Goal: Task Accomplishment & Management: Manage account settings

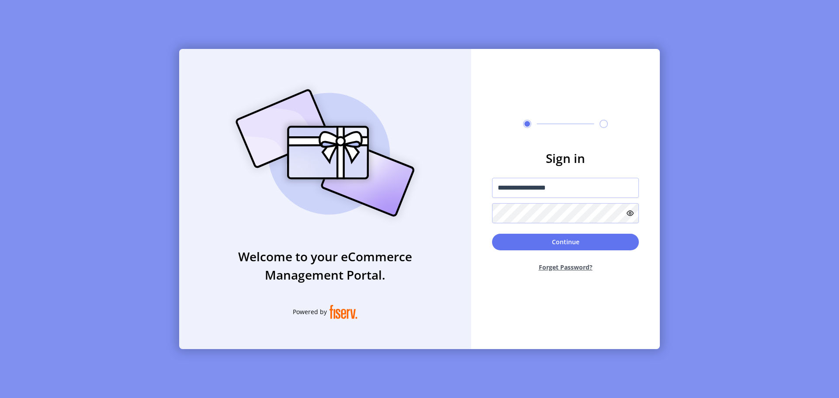
type input "**********"
click at [492, 234] on button "Continue" at bounding box center [565, 242] width 147 height 17
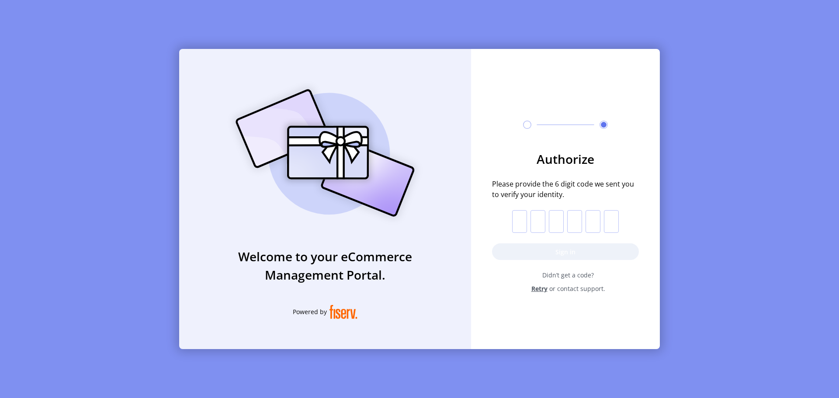
click at [523, 224] on input "text" at bounding box center [519, 221] width 15 height 23
paste input "*"
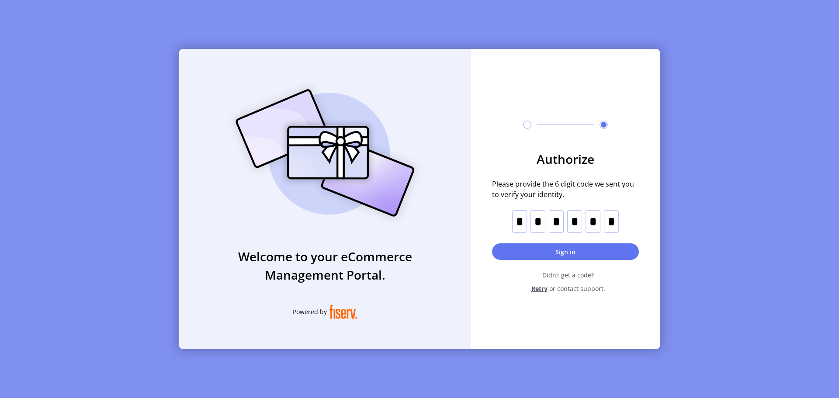
type input "*"
click at [566, 250] on button "Sign in" at bounding box center [565, 251] width 147 height 17
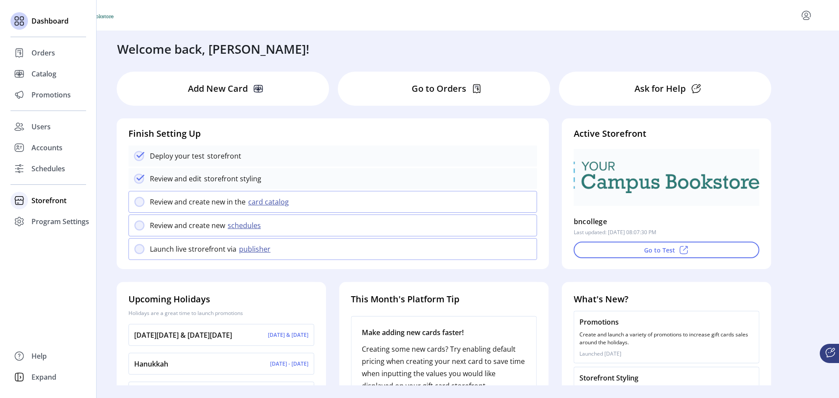
click at [45, 200] on span "Storefront" at bounding box center [48, 200] width 35 height 10
click at [48, 220] on span "Configuration" at bounding box center [54, 218] width 46 height 10
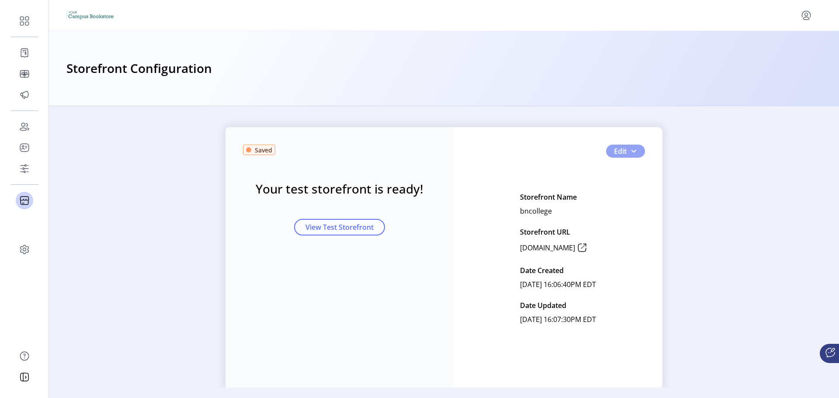
click at [630, 149] on span "button" at bounding box center [633, 151] width 7 height 7
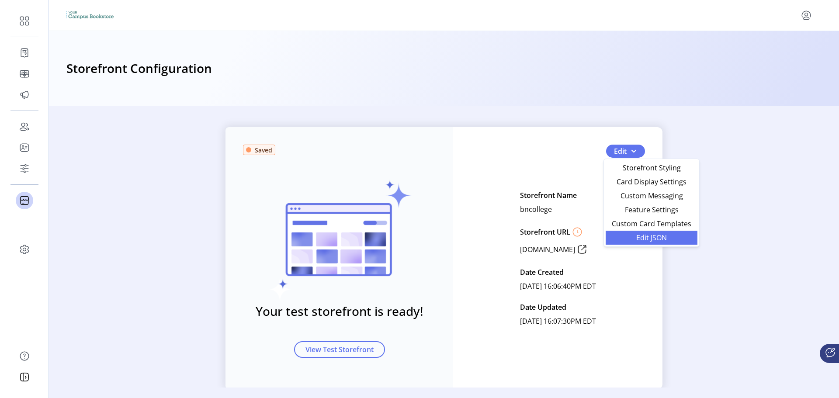
click at [638, 239] on span "Edit JSON" at bounding box center [651, 237] width 81 height 7
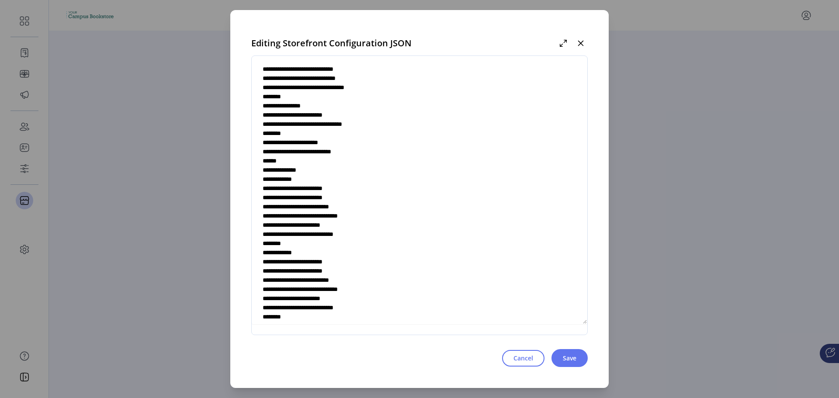
scroll to position [1572, 0]
click at [382, 251] on textarea at bounding box center [419, 195] width 335 height 258
click at [299, 260] on textarea at bounding box center [419, 195] width 335 height 258
paste textarea "**********"
type textarea "**********"
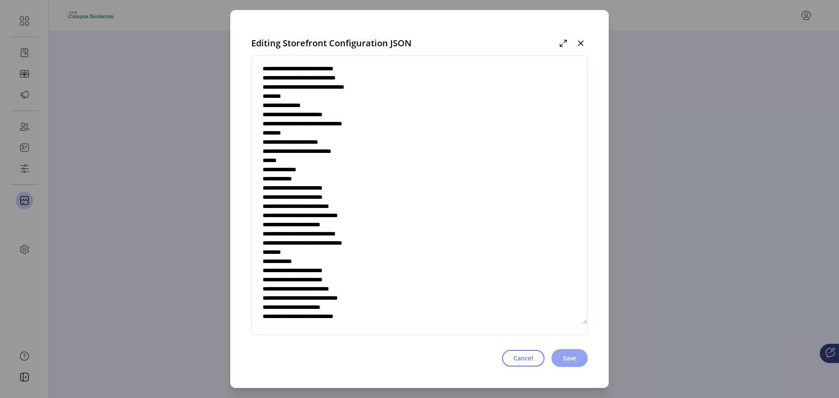
click at [584, 358] on button "Save" at bounding box center [569, 358] width 36 height 18
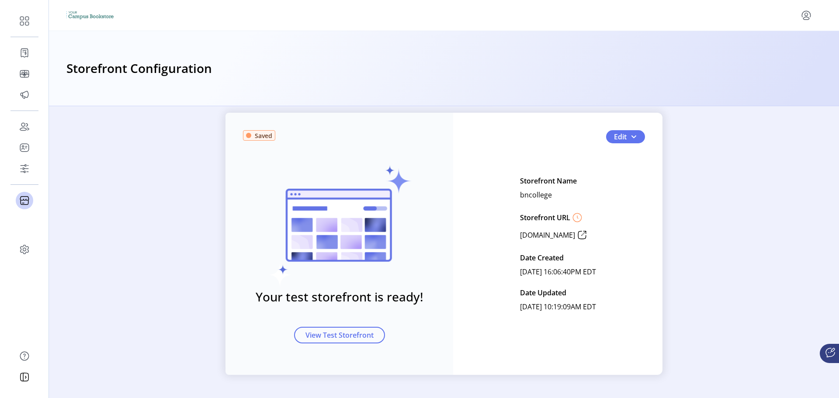
scroll to position [23, 0]
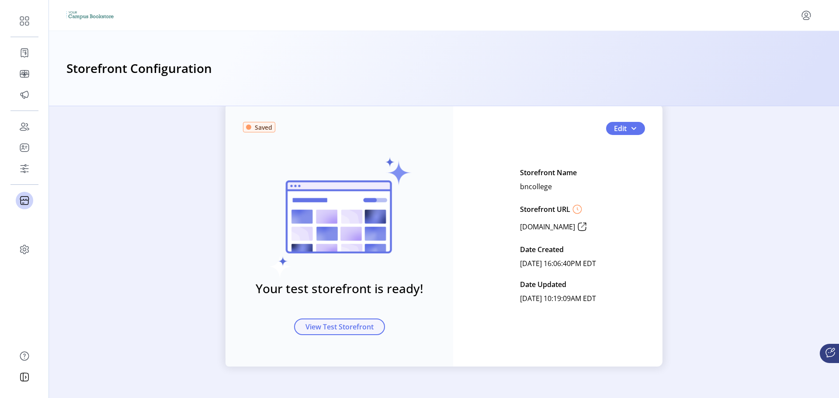
click at [364, 327] on span "View Test Storefront" at bounding box center [339, 326] width 68 height 10
click at [626, 127] on button "Edit" at bounding box center [625, 128] width 39 height 13
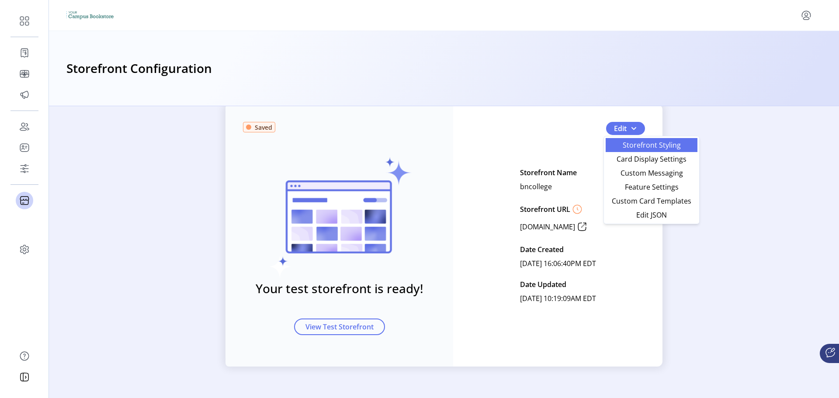
click at [621, 143] on span "Storefront Styling" at bounding box center [651, 145] width 81 height 7
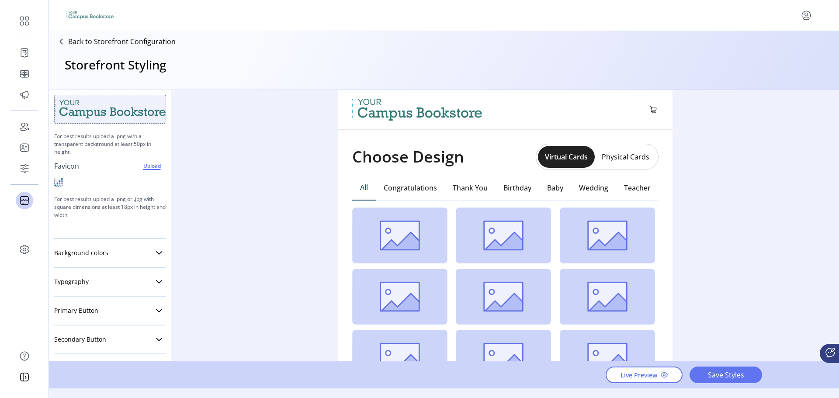
scroll to position [87, 0]
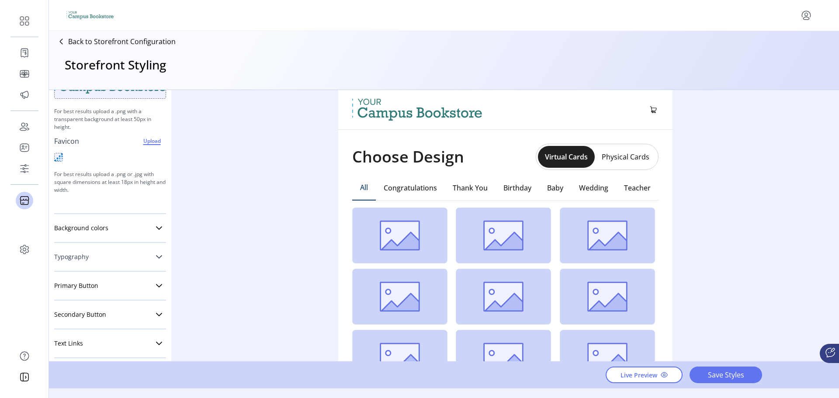
click at [116, 259] on link "Typography" at bounding box center [110, 256] width 112 height 17
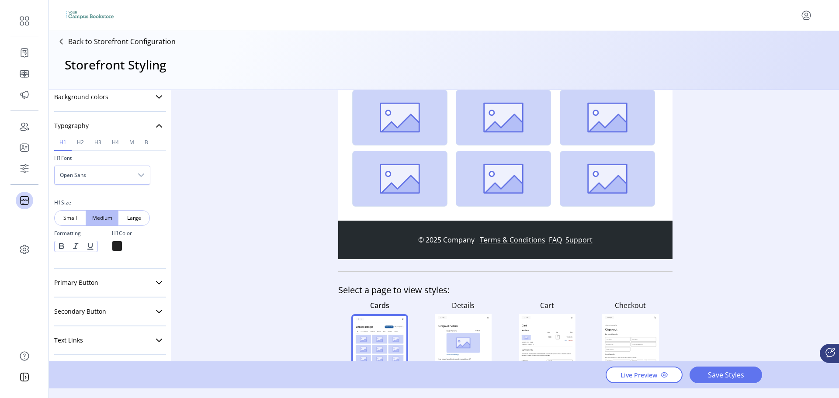
scroll to position [246, 0]
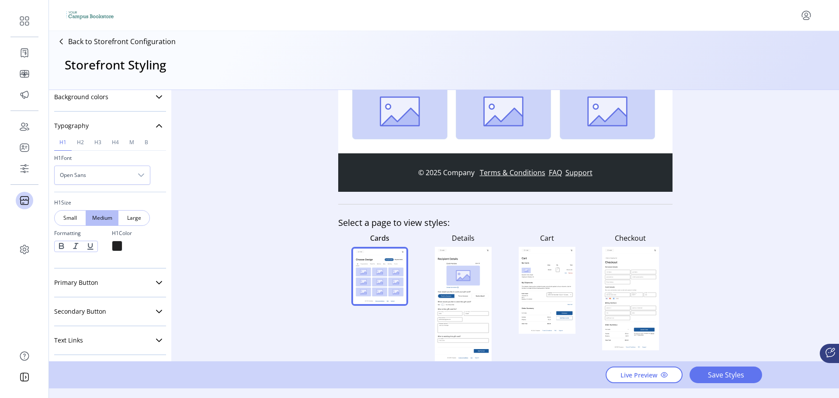
click at [456, 288] on rect at bounding box center [463, 304] width 51 height 83
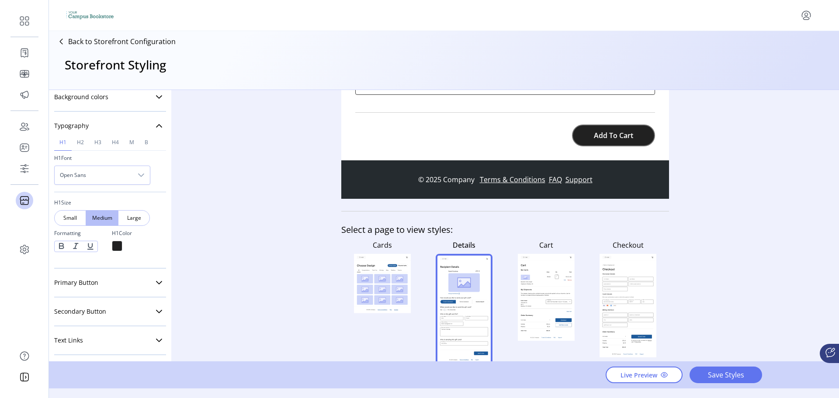
scroll to position [549, 0]
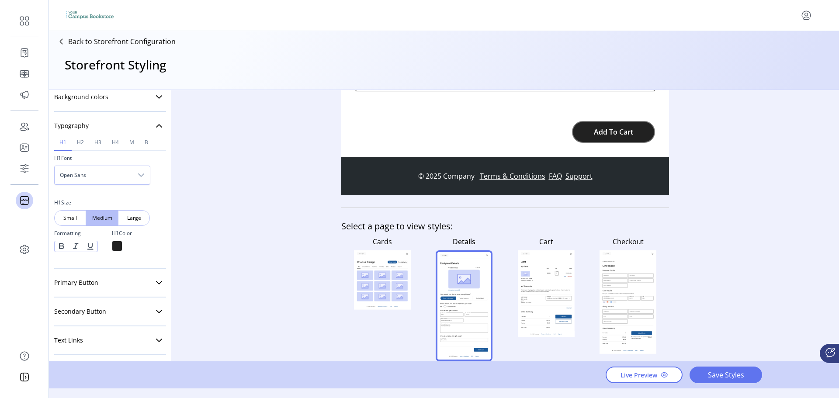
click at [551, 281] on icon at bounding box center [546, 276] width 51 height 14
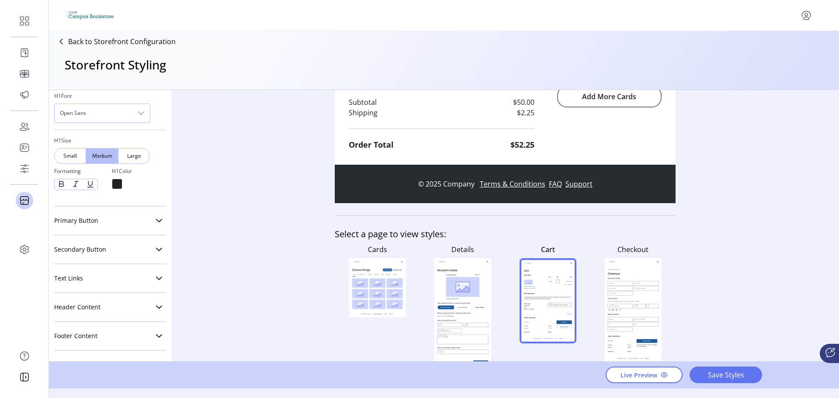
scroll to position [451, 0]
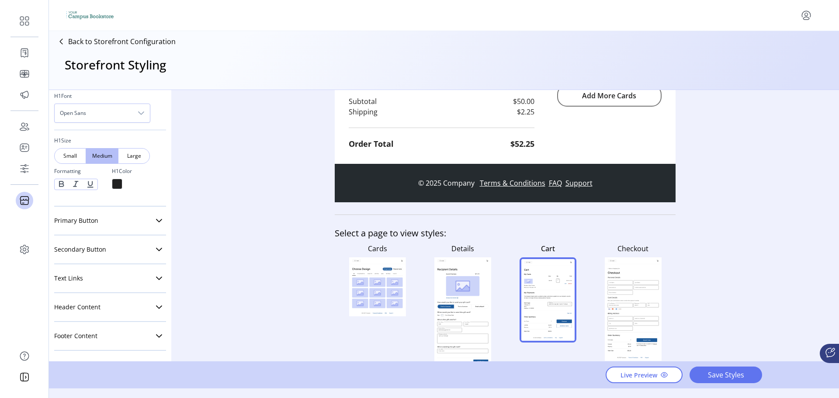
click at [640, 280] on rect at bounding box center [633, 309] width 57 height 104
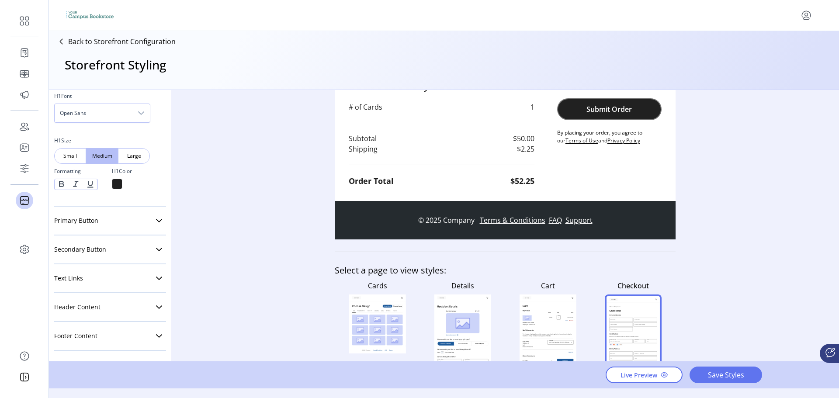
scroll to position [0, 0]
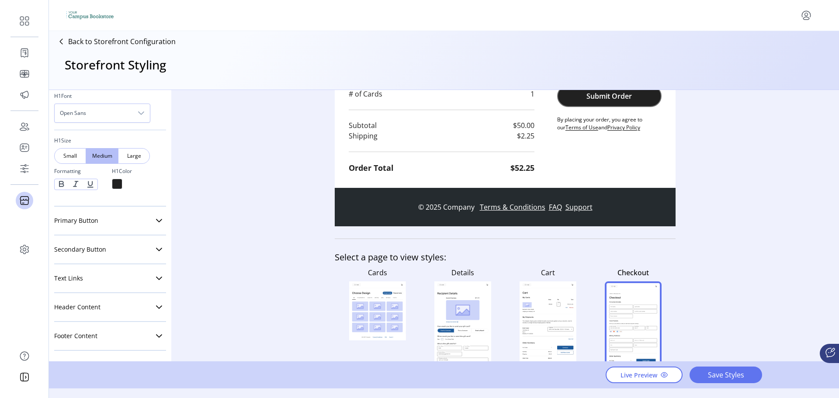
click at [387, 304] on rect at bounding box center [395, 305] width 16 height 9
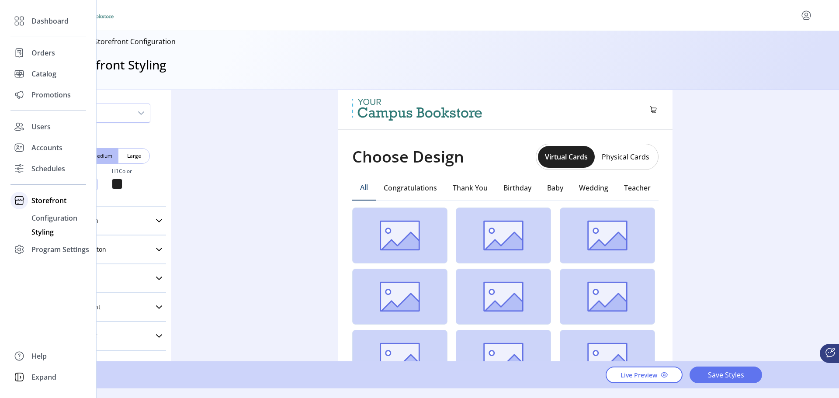
click at [41, 200] on span "Storefront" at bounding box center [48, 200] width 35 height 10
click at [44, 203] on span "Storefront" at bounding box center [48, 200] width 35 height 10
click at [46, 216] on span "Configuration" at bounding box center [54, 218] width 46 height 10
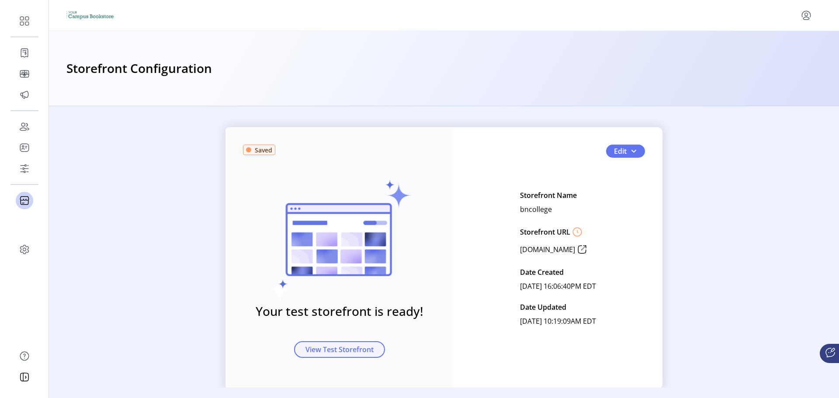
click at [372, 353] on button "View Test Storefront" at bounding box center [339, 349] width 91 height 17
